Goal: Transaction & Acquisition: Purchase product/service

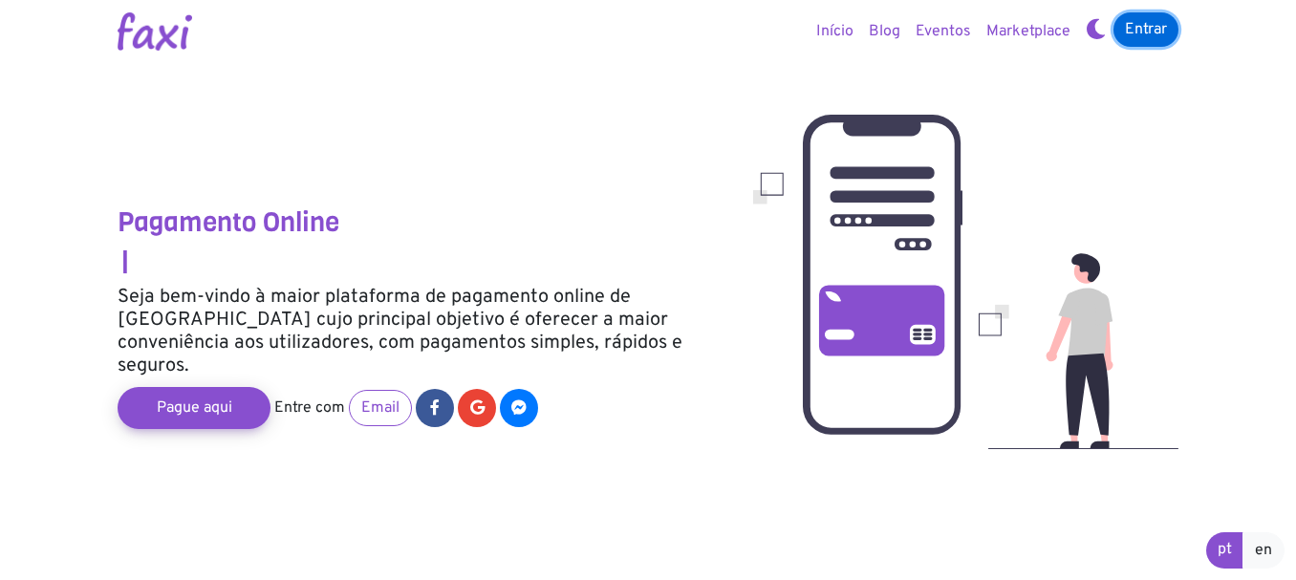
click at [1157, 20] on link "Entrar" at bounding box center [1145, 29] width 65 height 34
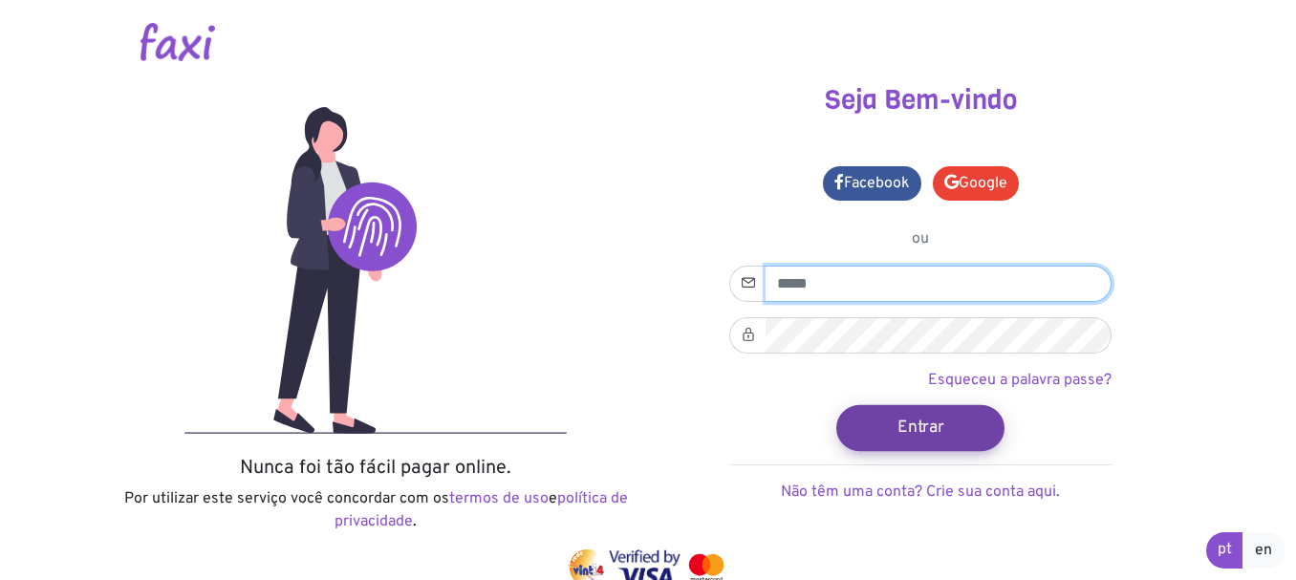
type input "**********"
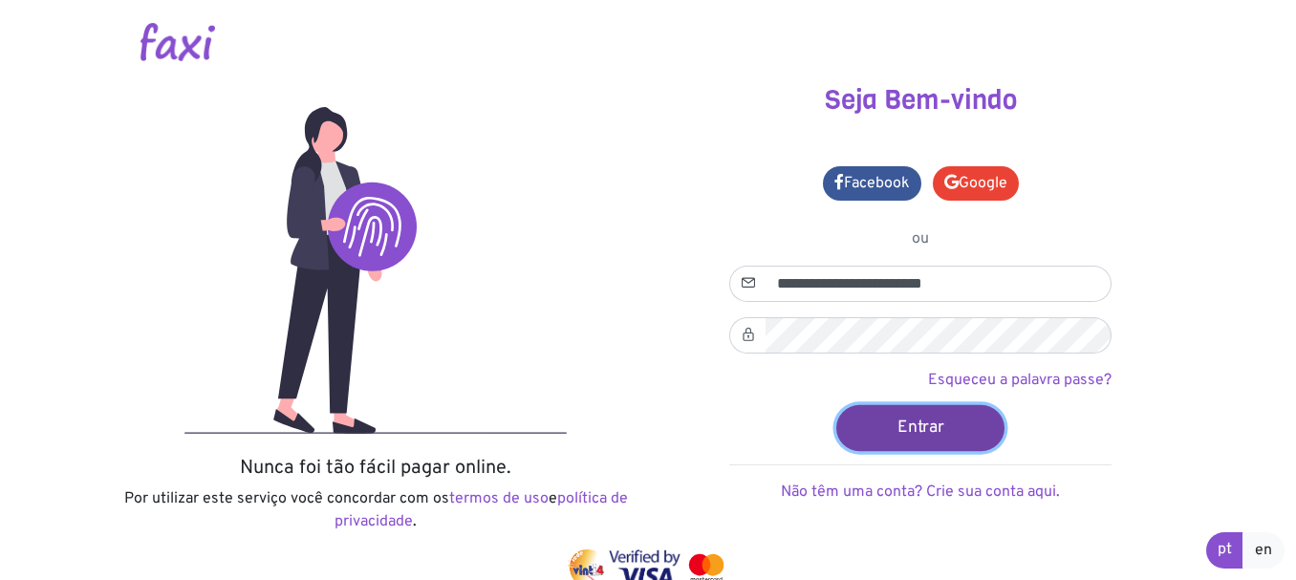
click at [908, 430] on button "Entrar" at bounding box center [920, 427] width 168 height 46
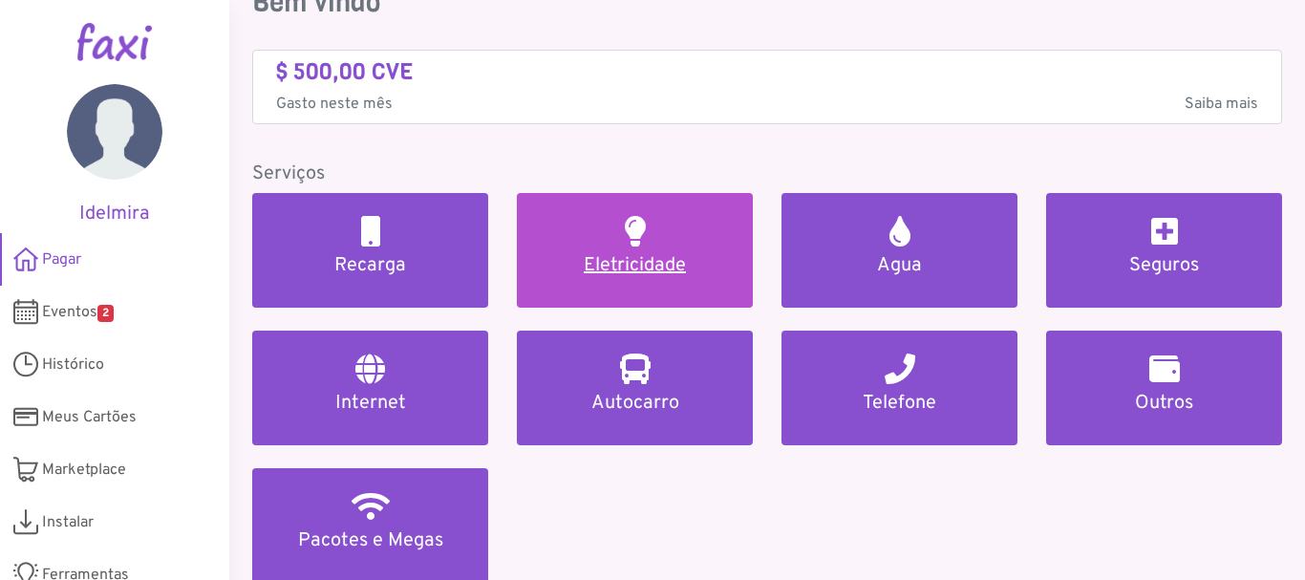
scroll to position [191, 0]
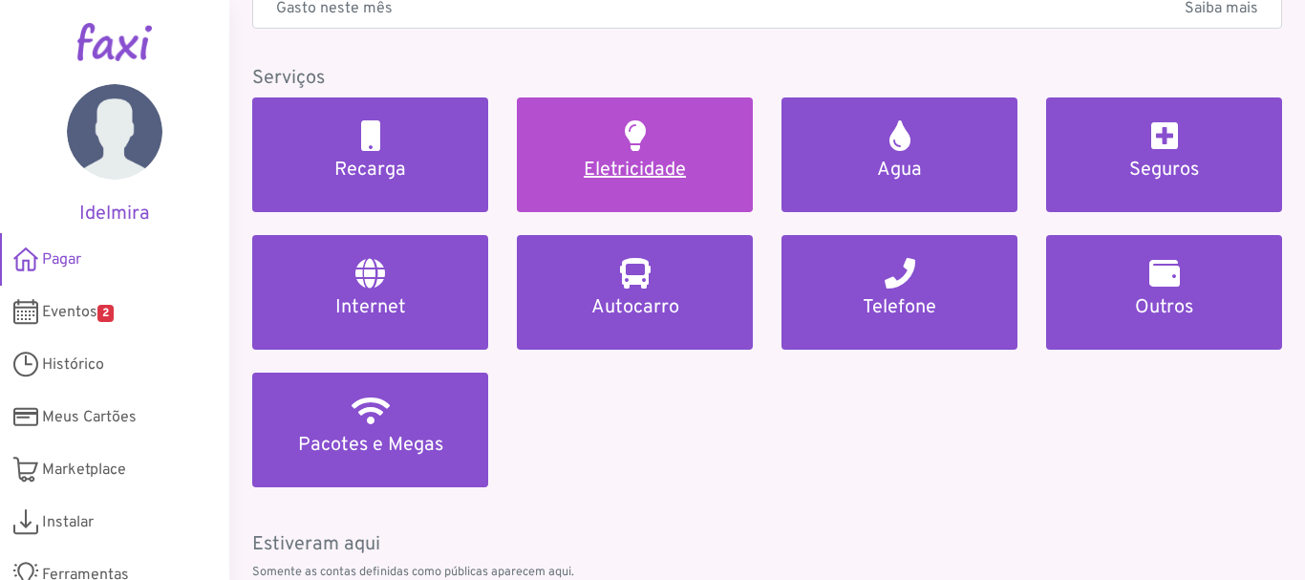
click at [701, 181] on h5 "Eletricidade" at bounding box center [635, 170] width 190 height 23
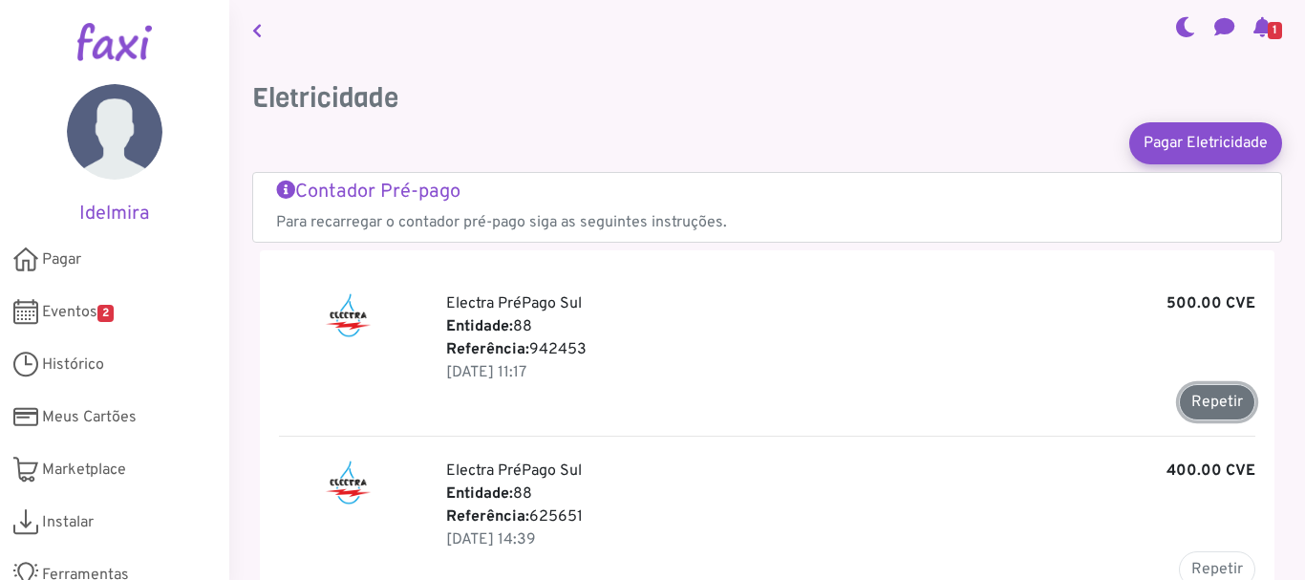
click at [1209, 407] on button "Repetir" at bounding box center [1217, 402] width 76 height 36
type input "******"
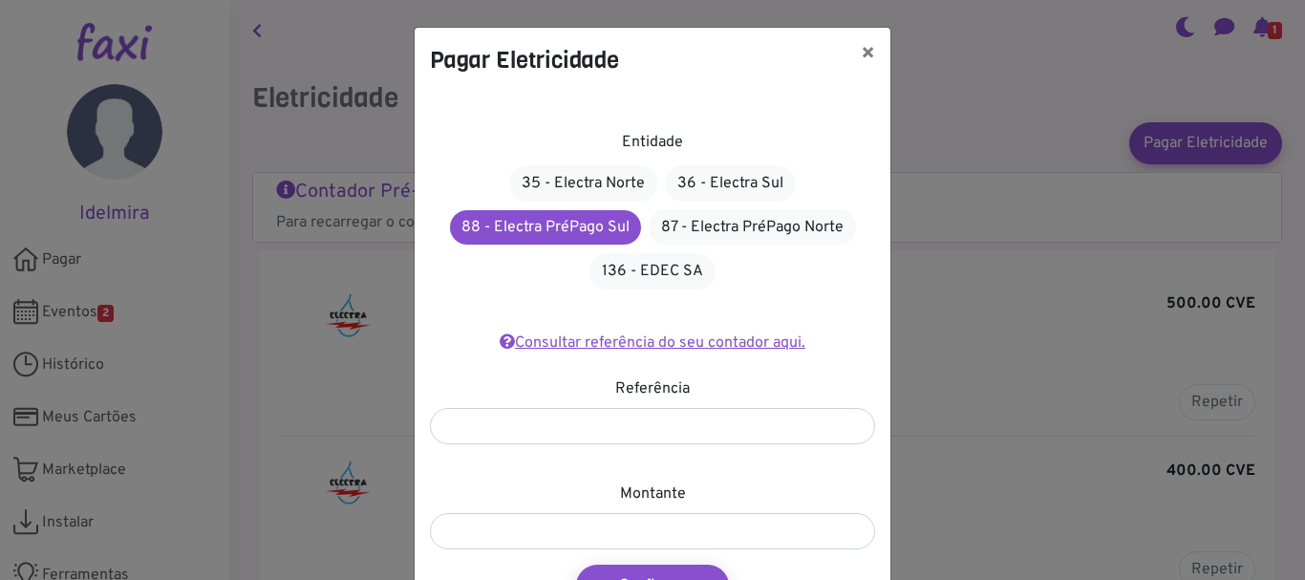
scroll to position [96, 0]
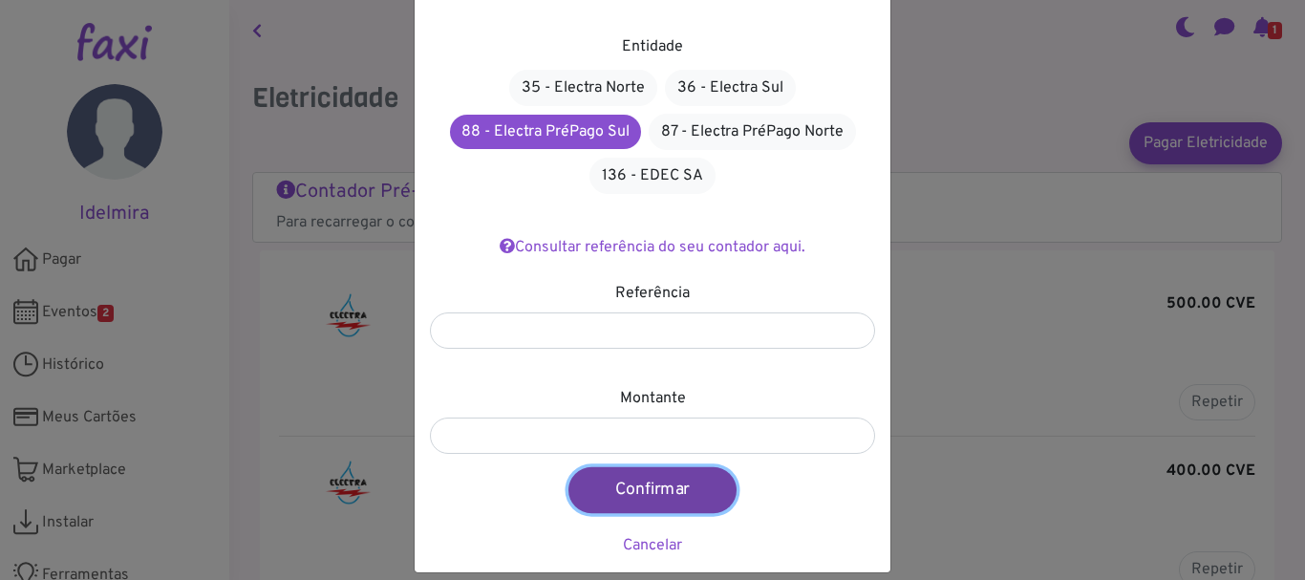
click at [623, 494] on button "Confirmar" at bounding box center [653, 490] width 168 height 46
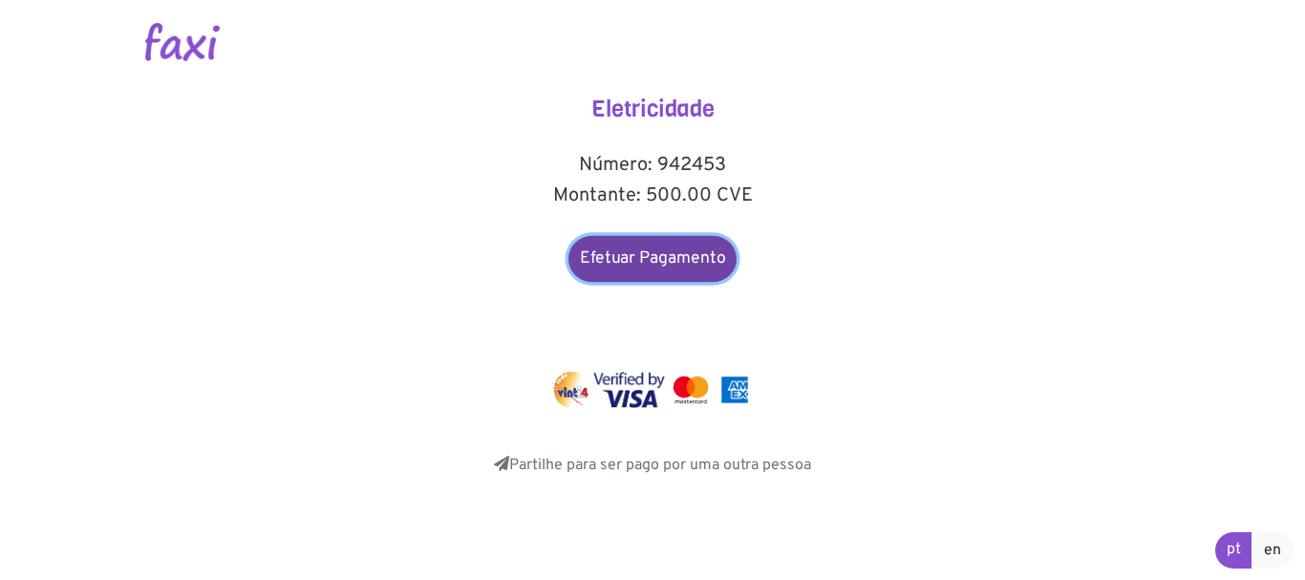
click at [652, 267] on link "Efetuar Pagamento" at bounding box center [653, 259] width 168 height 46
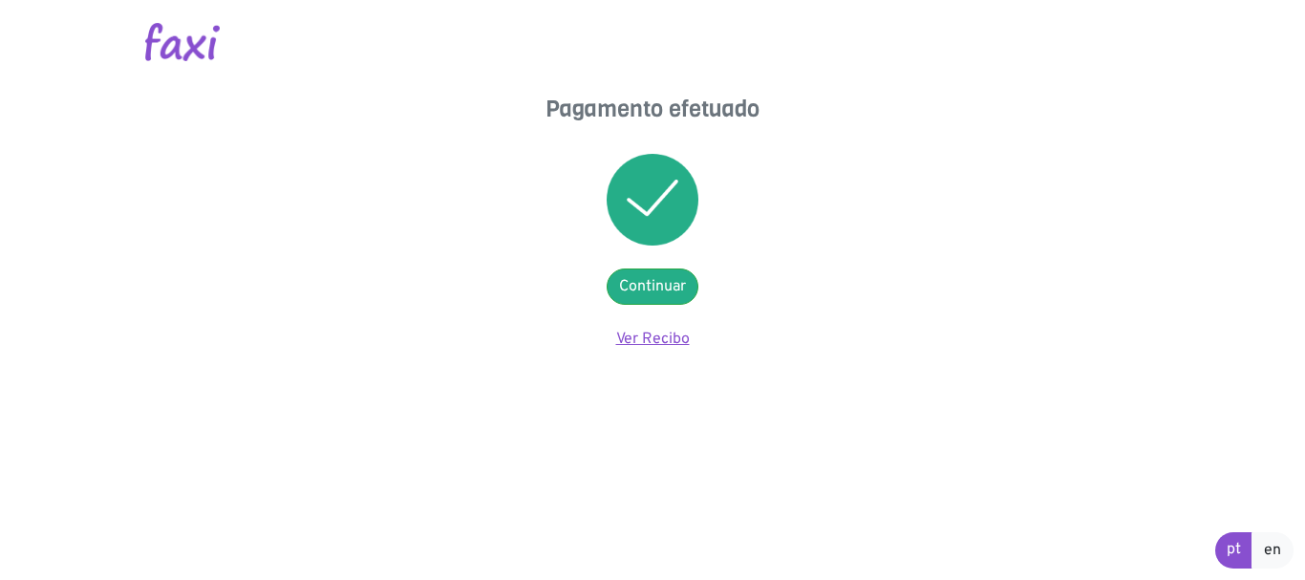
click at [641, 334] on link "Ver Recibo" at bounding box center [653, 339] width 74 height 19
